Goal: Transaction & Acquisition: Purchase product/service

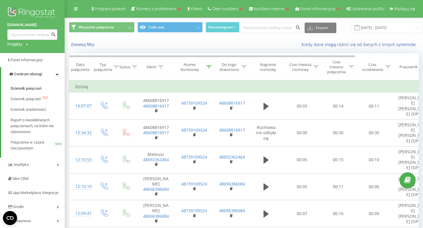
click at [19, 46] on div "Projekty" at bounding box center [14, 44] width 15 height 6
click at [22, 54] on input "text" at bounding box center [23, 53] width 29 height 9
type input "[DOMAIN_NAME]"
click at [54, 54] on link "Wyszukiwanie" at bounding box center [52, 53] width 29 height 9
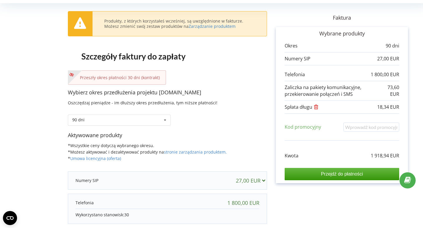
scroll to position [26, 0]
click at [154, 122] on div "90 dni Doładuj saldo bez przedłużania 30 dni 20% / 30% 30% / 40%" at bounding box center [119, 120] width 103 height 11
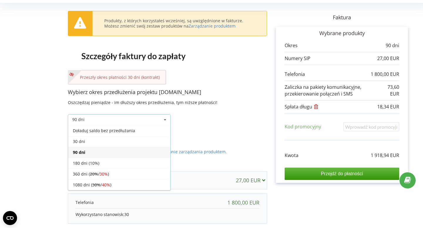
click at [121, 122] on div "90 dni Doładuj saldo bez przedłużania 30 dni 20% / 30% 30% / 40%" at bounding box center [119, 120] width 103 height 11
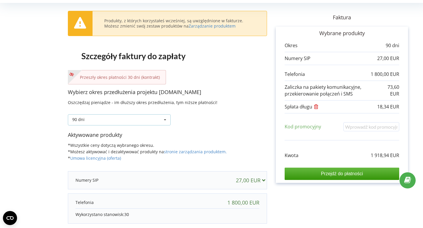
click at [109, 123] on div "90 dni Doładuj saldo bez przedłużania 30 dni 20% / 30% 30% / 40%" at bounding box center [119, 120] width 103 height 11
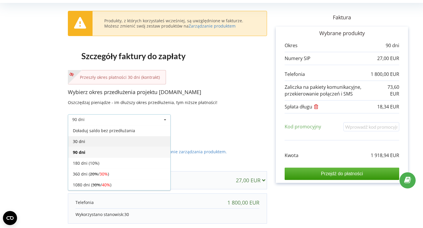
click at [100, 139] on div "30 dni" at bounding box center [119, 141] width 102 height 11
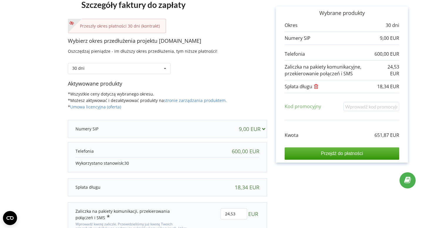
scroll to position [0, 0]
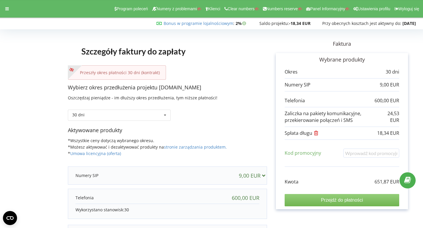
click at [303, 201] on input "Przejdź do płatności" at bounding box center [341, 200] width 115 height 12
